Goal: Information Seeking & Learning: Learn about a topic

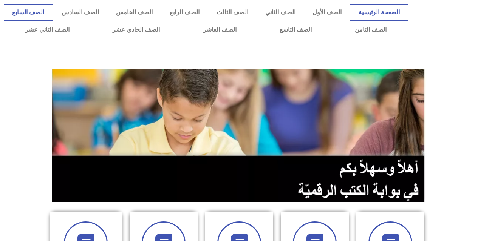
click at [53, 14] on link "الصف السابع" at bounding box center [28, 12] width 49 height 17
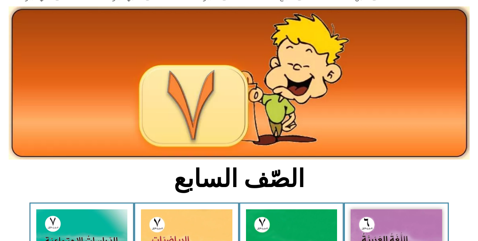
scroll to position [76, 0]
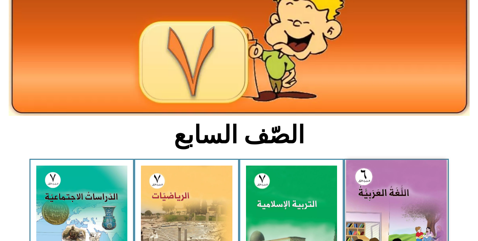
click at [370, 193] on img at bounding box center [396, 222] width 100 height 125
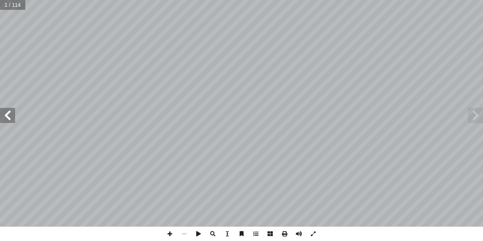
click at [11, 111] on span at bounding box center [7, 115] width 15 height 15
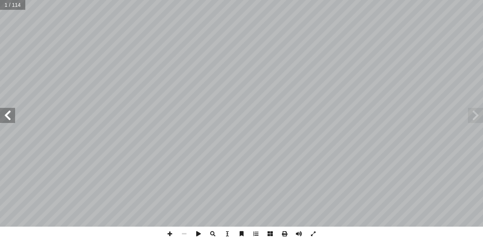
click at [11, 111] on span at bounding box center [7, 115] width 15 height 15
click at [6, 110] on span at bounding box center [7, 115] width 15 height 15
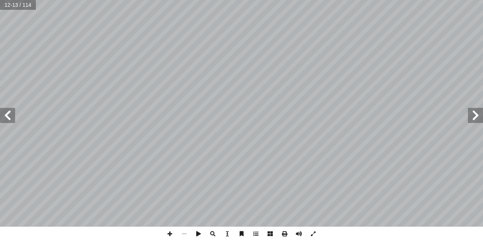
click at [6, 110] on span at bounding box center [7, 115] width 15 height 15
click at [8, 110] on span at bounding box center [7, 115] width 15 height 15
click at [6, 108] on span at bounding box center [7, 115] width 15 height 15
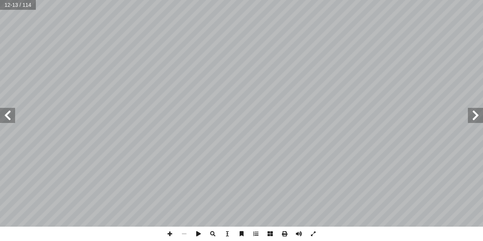
click at [6, 108] on span at bounding box center [7, 115] width 15 height 15
click at [8, 111] on span at bounding box center [7, 115] width 15 height 15
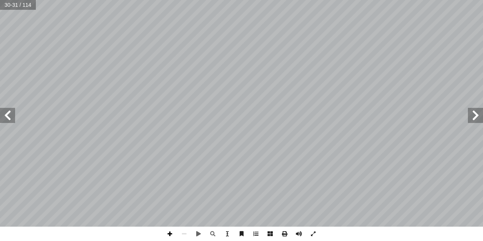
click at [171, 230] on span at bounding box center [170, 234] width 14 height 14
